Goal: Find contact information: Find contact information

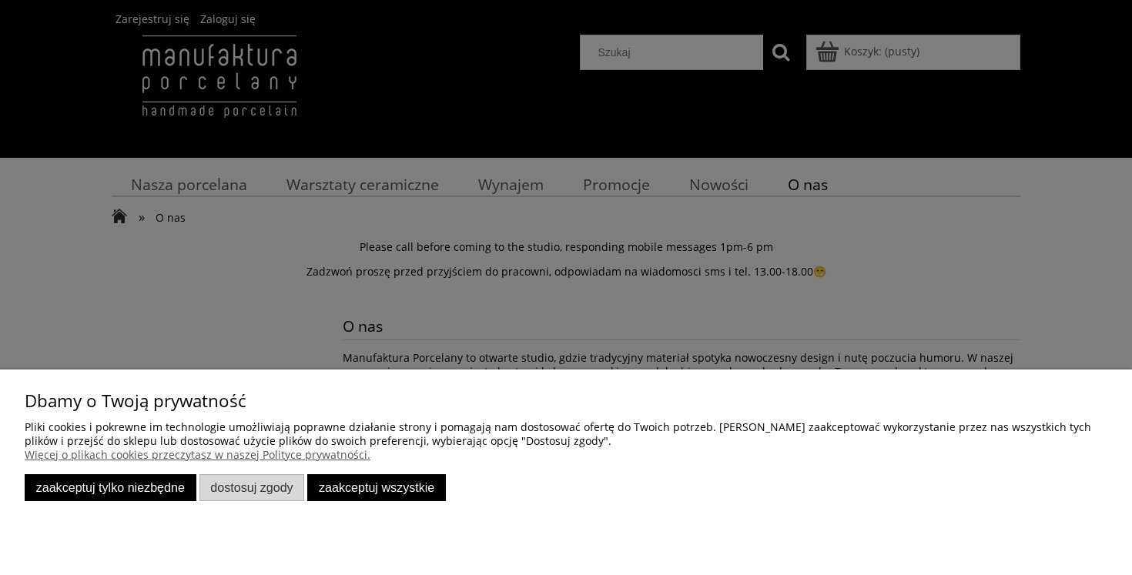
click at [181, 496] on button "Zaakceptuj tylko niezbędne" at bounding box center [111, 488] width 172 height 27
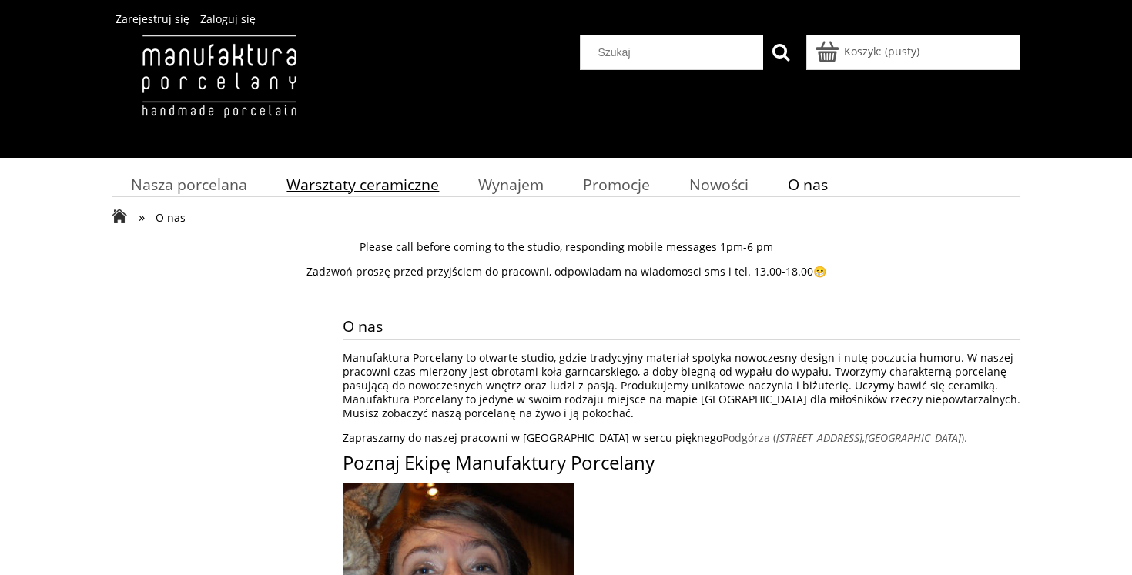
click at [388, 183] on span "Warsztaty ceramiczne" at bounding box center [363, 184] width 153 height 21
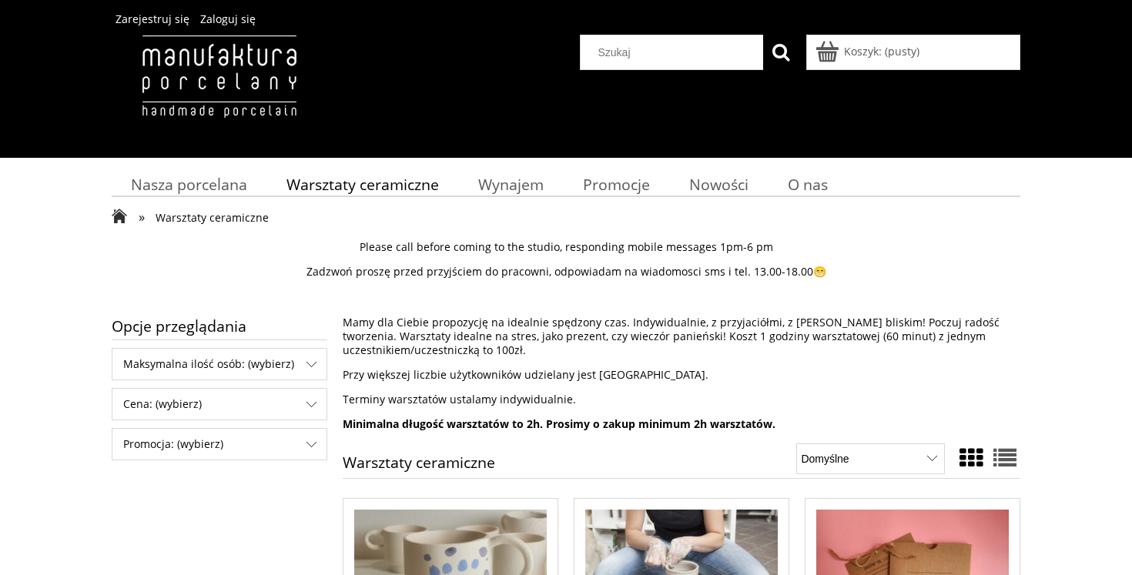
scroll to position [30, 0]
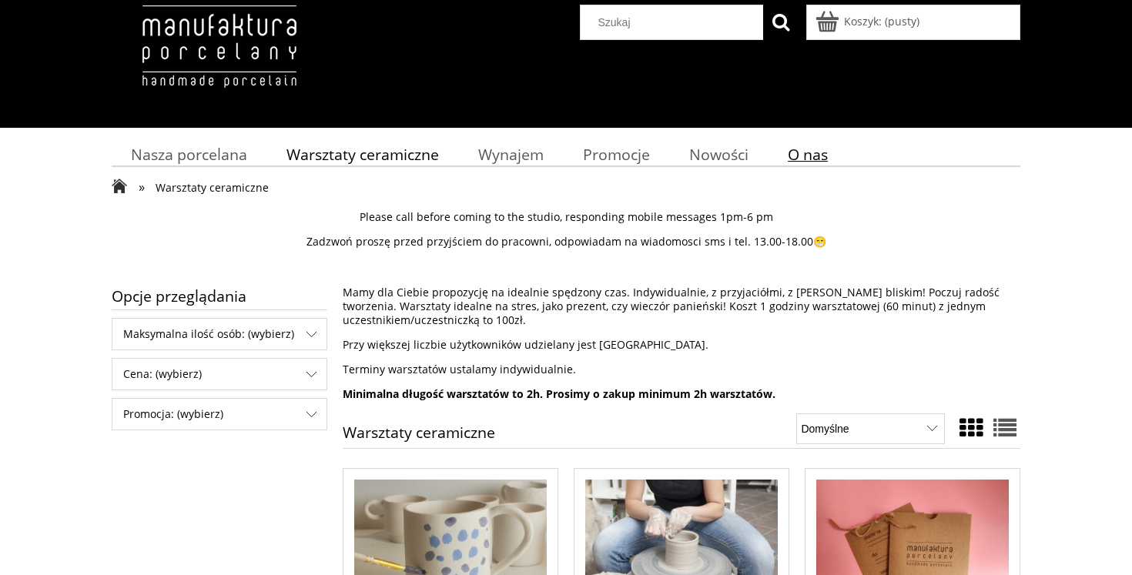
click at [801, 154] on span "O nas" at bounding box center [808, 154] width 40 height 21
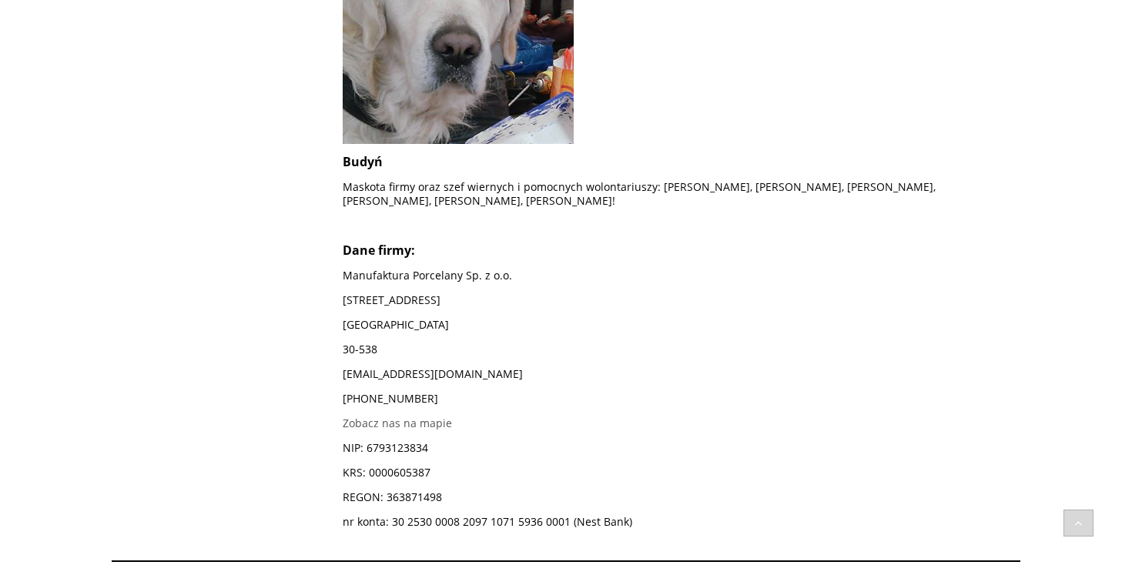
scroll to position [1451, 0]
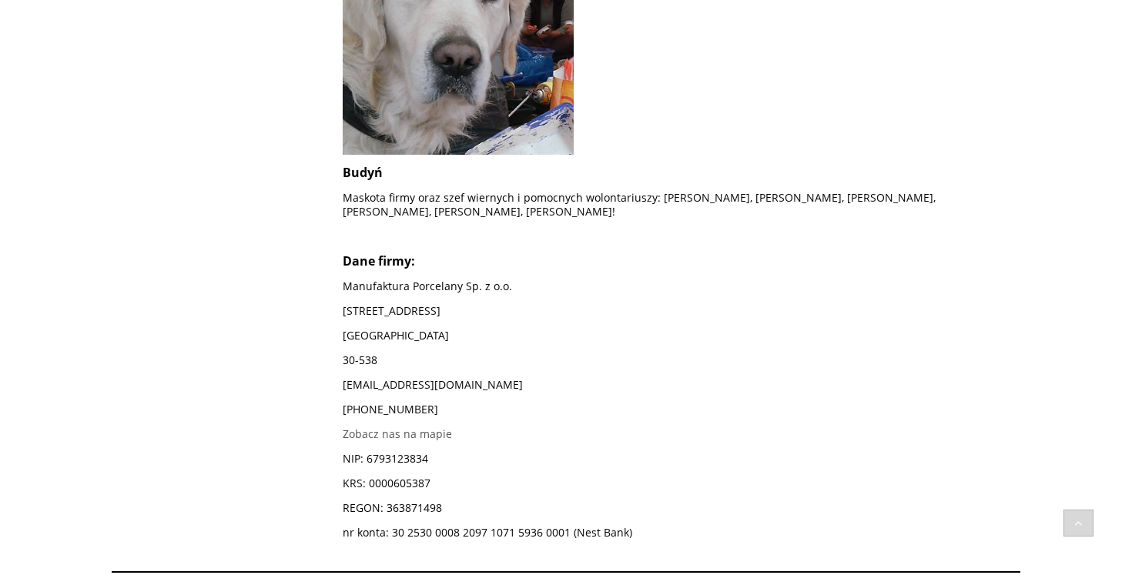
drag, startPoint x: 524, startPoint y: 372, endPoint x: 312, endPoint y: 370, distance: 211.9
copy p "[EMAIL_ADDRESS][DOMAIN_NAME]"
click at [475, 378] on p "[EMAIL_ADDRESS][DOMAIN_NAME]" at bounding box center [682, 385] width 678 height 14
drag, startPoint x: 524, startPoint y: 370, endPoint x: 324, endPoint y: 371, distance: 200.3
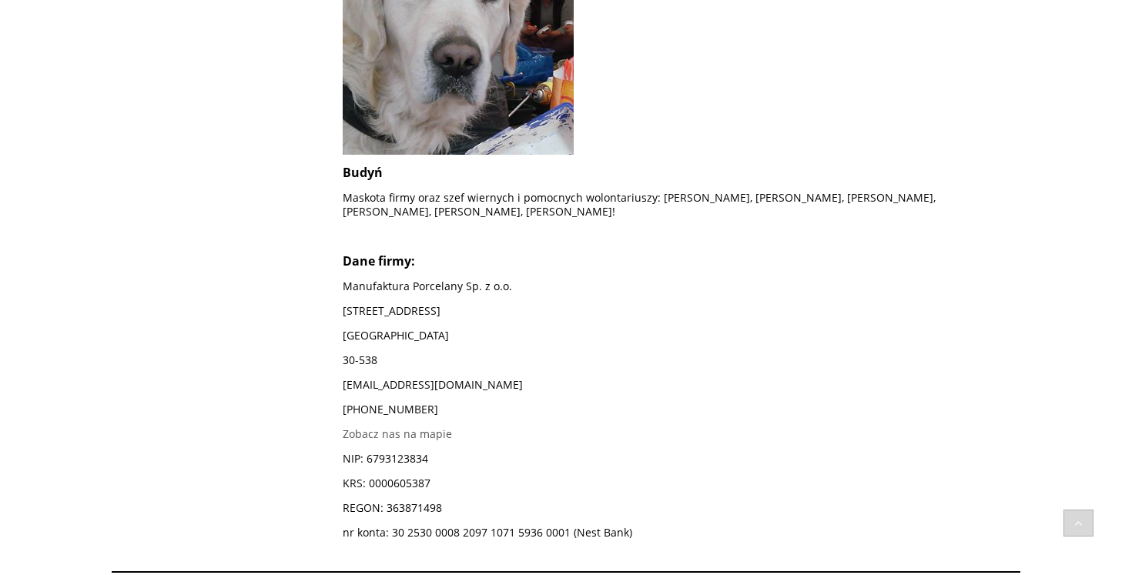
copy p "[EMAIL_ADDRESS][DOMAIN_NAME]"
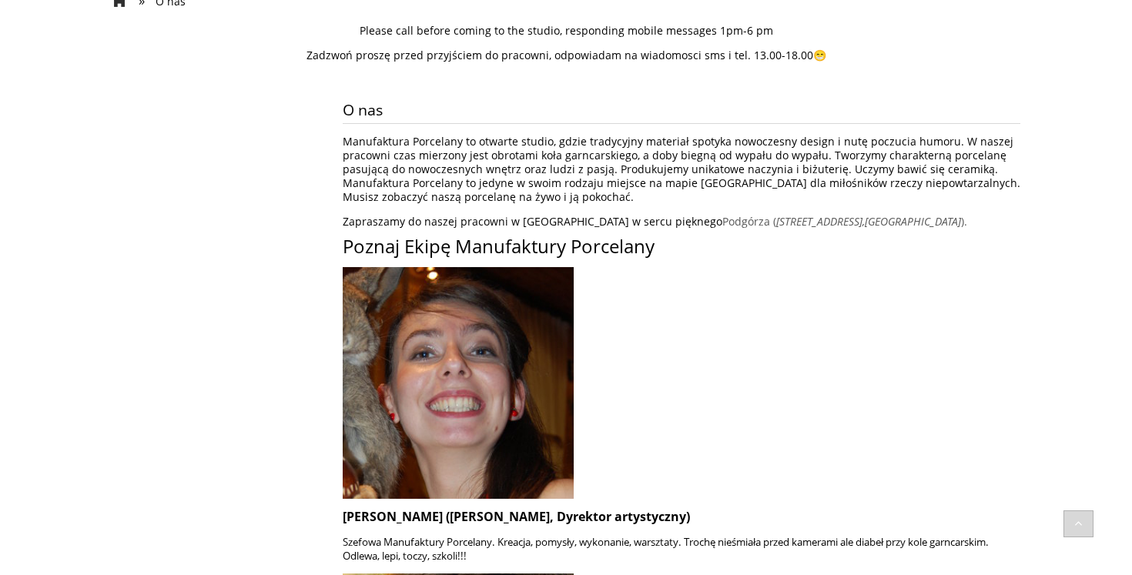
scroll to position [34, 0]
